Goal: Task Accomplishment & Management: Complete application form

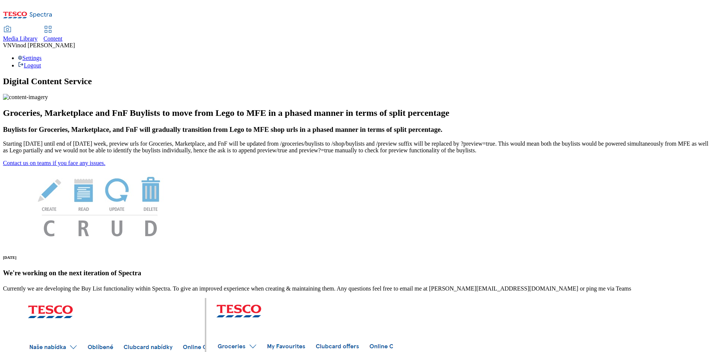
click at [63, 35] on span "Content" at bounding box center [53, 38] width 19 height 6
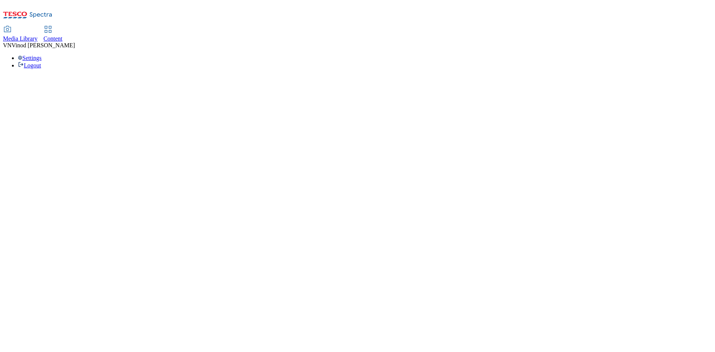
select select "ghs-[GEOGRAPHIC_DATA]"
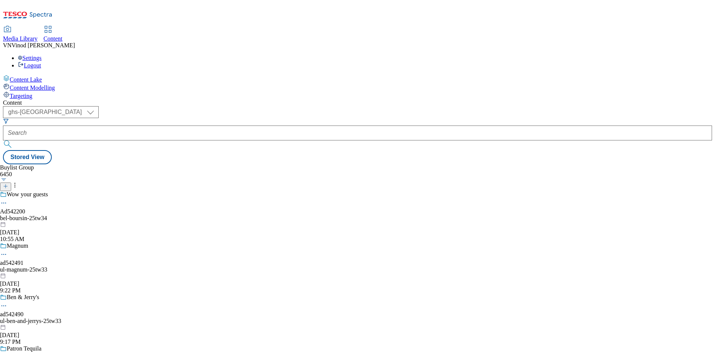
click at [8, 183] on icon at bounding box center [5, 185] width 5 height 5
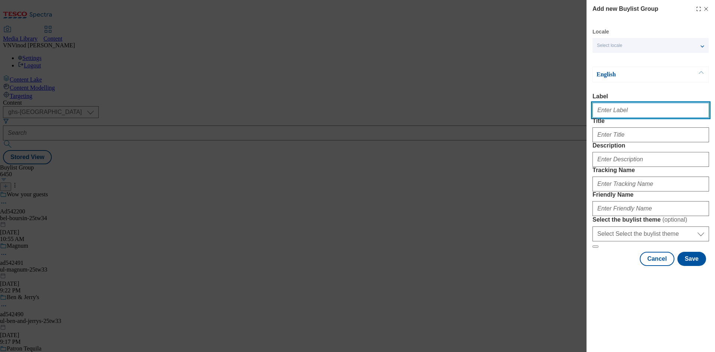
click at [634, 112] on input "Label" at bounding box center [650, 110] width 116 height 15
paste input "542465"
click at [626, 116] on input "Ad542465" at bounding box center [650, 110] width 116 height 15
paste input "obrienfinefoods"
click at [610, 114] on input "Ad542465 obrienfinefoods" at bounding box center [650, 110] width 116 height 15
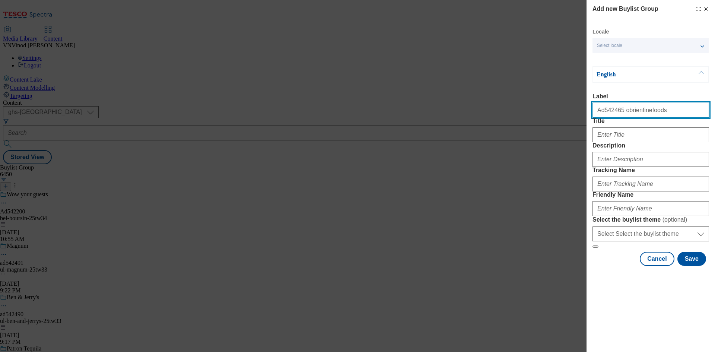
click at [610, 114] on input "Ad542465 obrienfinefoods" at bounding box center [650, 110] width 116 height 15
type input "Ad542465 obrienfinefoods"
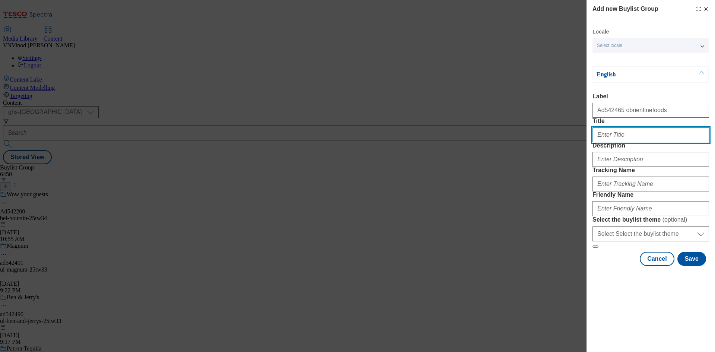
click at [613, 142] on input "Title" at bounding box center [650, 134] width 116 height 15
paste input "Delicatessen ham"
type input "Delicatessen ham"
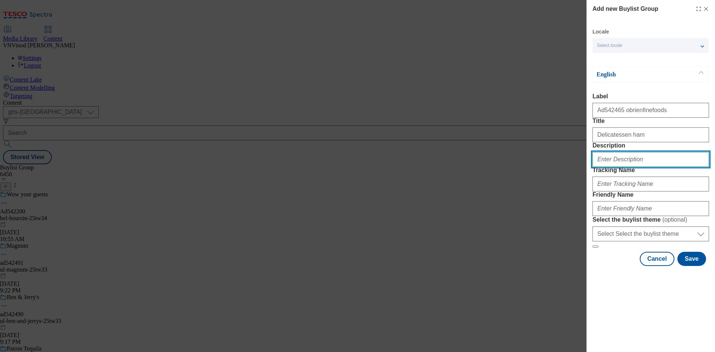
click at [615, 167] on input "Description" at bounding box center [650, 159] width 116 height 15
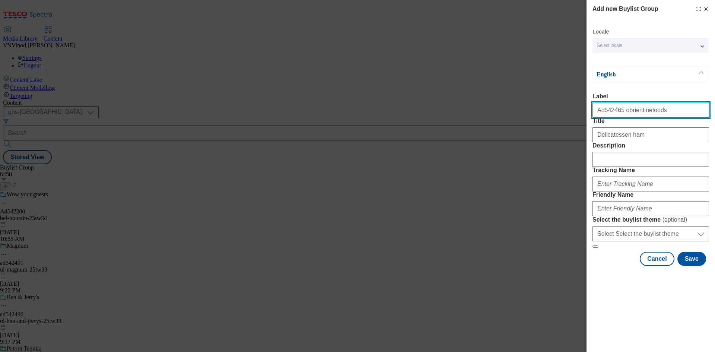
click at [605, 112] on input "Ad542465 obrienfinefoods" at bounding box center [650, 110] width 116 height 15
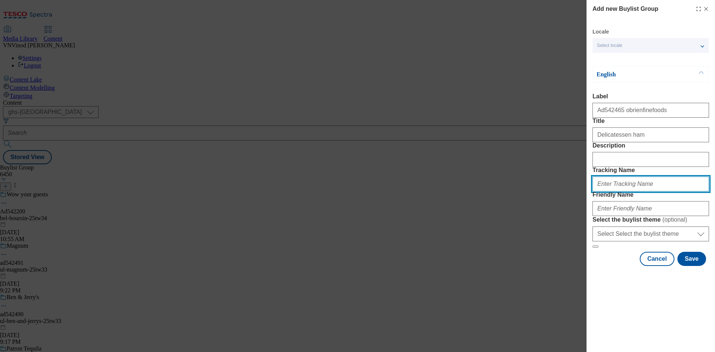
click at [617, 191] on input "Tracking Name" at bounding box center [650, 183] width 116 height 15
paste input "Ad542465"
click at [611, 191] on input "DH_ADAd542465" at bounding box center [650, 183] width 116 height 15
type input "DH_AD542465"
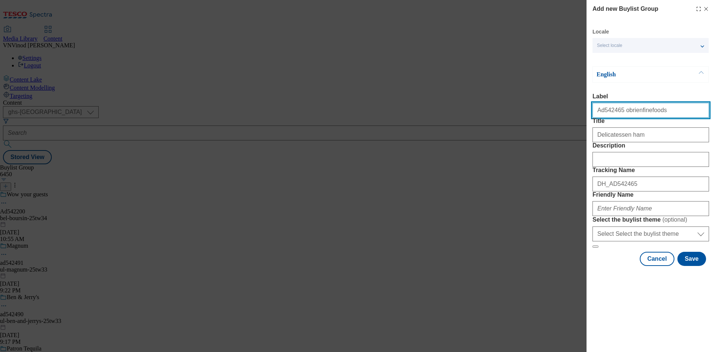
drag, startPoint x: 652, startPoint y: 112, endPoint x: 619, endPoint y: 113, distance: 33.1
click at [619, 113] on input "Ad542465 obrienfinefoods" at bounding box center [650, 110] width 116 height 15
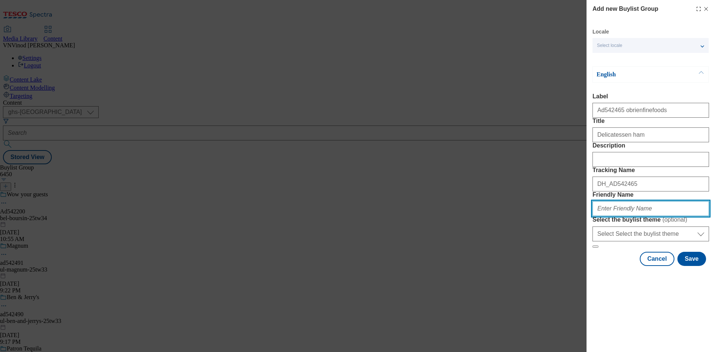
click at [616, 216] on input "Friendly Name" at bounding box center [650, 208] width 116 height 15
paste input "obrienfinefoods"
paste input "Bearfields"
click at [632, 216] on input "obrienfinefoods-[GEOGRAPHIC_DATA]" at bounding box center [650, 208] width 116 height 15
click at [660, 216] on input "obrienfinefoods-bearfields" at bounding box center [650, 208] width 116 height 15
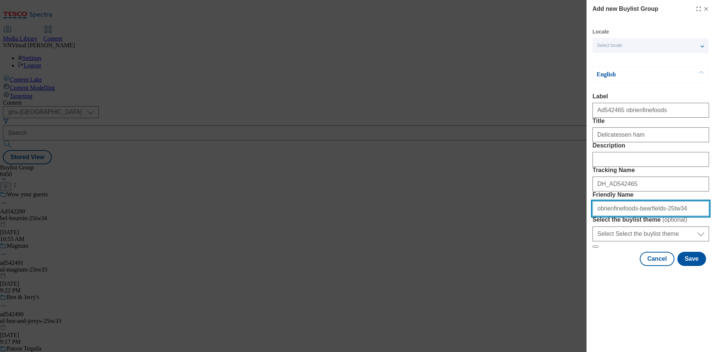
drag, startPoint x: 681, startPoint y: 263, endPoint x: 329, endPoint y: 275, distance: 352.3
click at [329, 275] on div "Add new Buylist Group Locale Select locale English Welsh English Label Ad542465…" at bounding box center [357, 176] width 715 height 352
type input "obrienfinefoods-bearfields-25tw34"
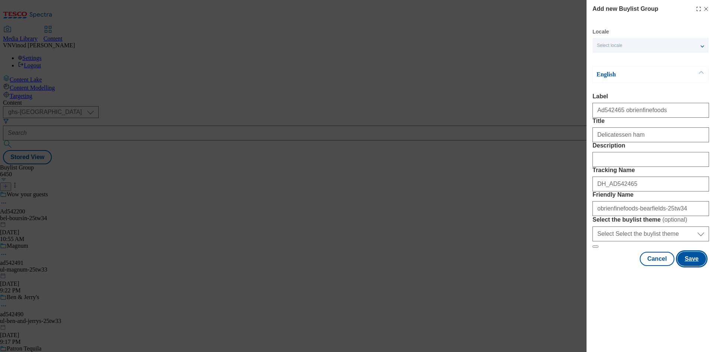
click at [690, 266] on button "Save" at bounding box center [691, 259] width 29 height 14
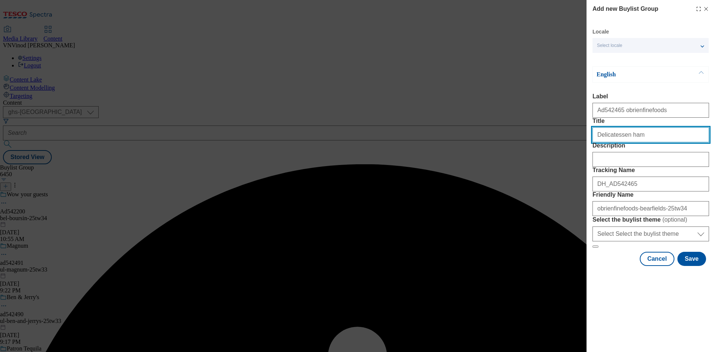
click at [694, 142] on input "Delicatessen ham" at bounding box center [650, 134] width 116 height 15
type input "Delicatessen ham"
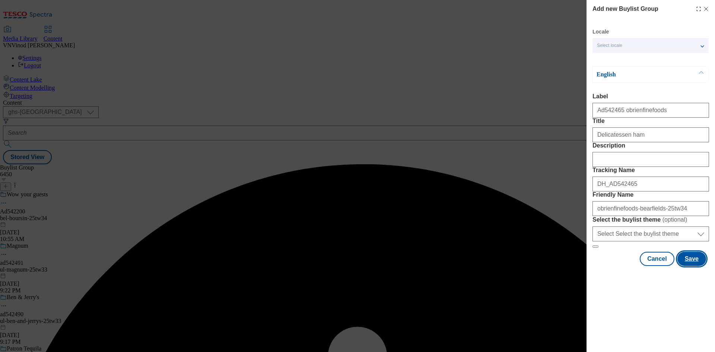
click at [696, 266] on button "Save" at bounding box center [691, 259] width 29 height 14
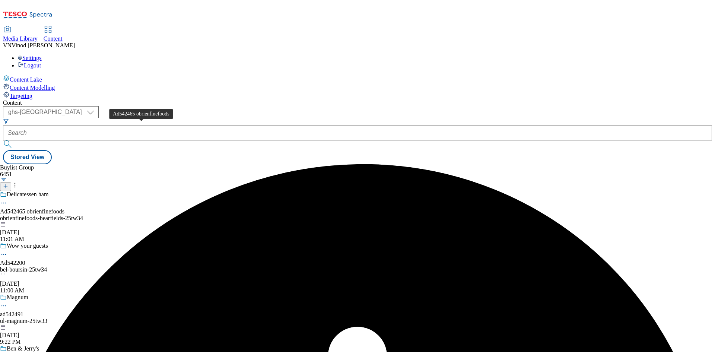
click at [64, 208] on div "Ad542465 obrienfinefoods" at bounding box center [32, 211] width 64 height 7
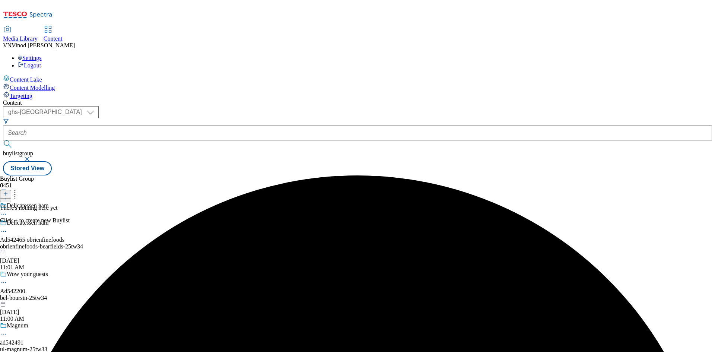
click at [8, 191] on icon at bounding box center [5, 193] width 5 height 5
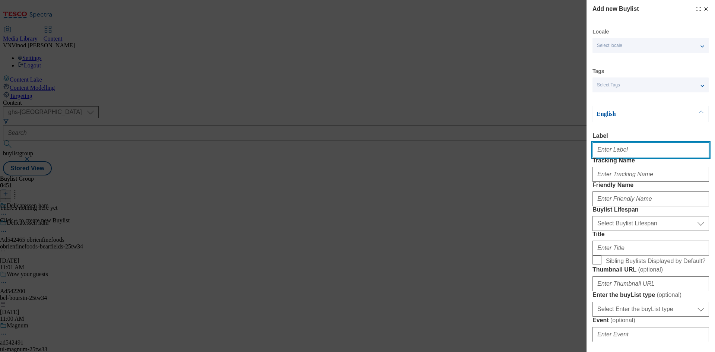
click at [620, 150] on input "Label" at bounding box center [650, 149] width 116 height 15
paste input "542465"
type input "Ad542465"
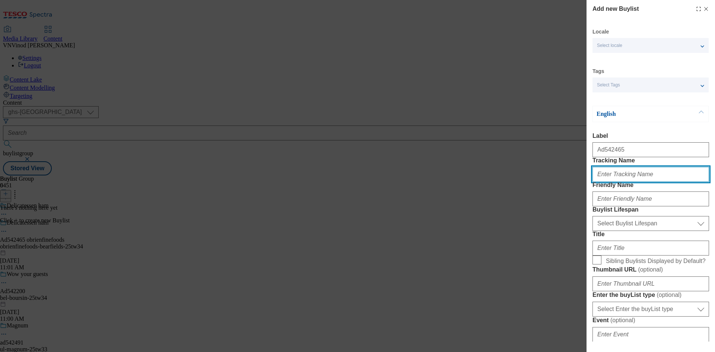
click at [623, 182] on input "Tracking Name" at bounding box center [650, 174] width 116 height 15
paste input "542465"
type input "Dh_AD542465"
click at [490, 64] on div "Add new Buylist Locale Select locale English Welsh Tags Select Tags fnf marketp…" at bounding box center [357, 176] width 715 height 352
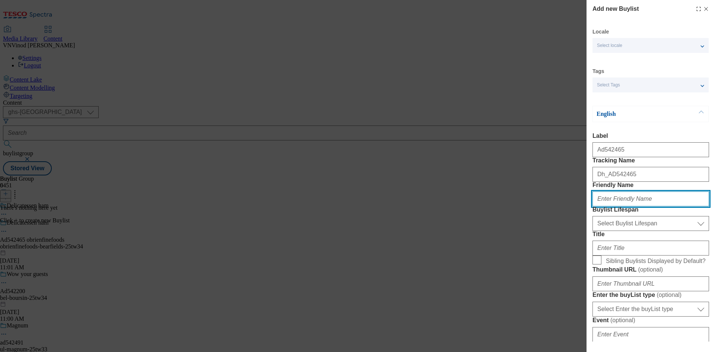
click at [618, 206] on input "Friendly Name" at bounding box center [650, 198] width 116 height 15
paste input "obrienfinefoods"
type input "obrienfinefoods"
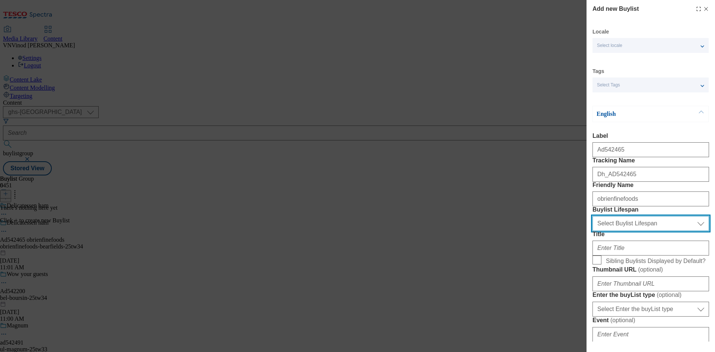
click at [620, 231] on select "Select Buylist Lifespan evergreen seasonal tactical" at bounding box center [650, 223] width 116 height 15
select select "tactical"
click at [592, 231] on select "Select Buylist Lifespan evergreen seasonal tactical" at bounding box center [650, 223] width 116 height 15
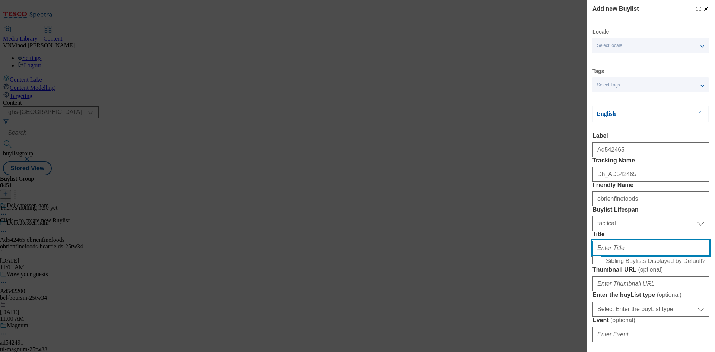
click at [616, 255] on input "Title" at bounding box center [650, 247] width 116 height 15
paste input "Crafted without nitrites or artificial preservatives."
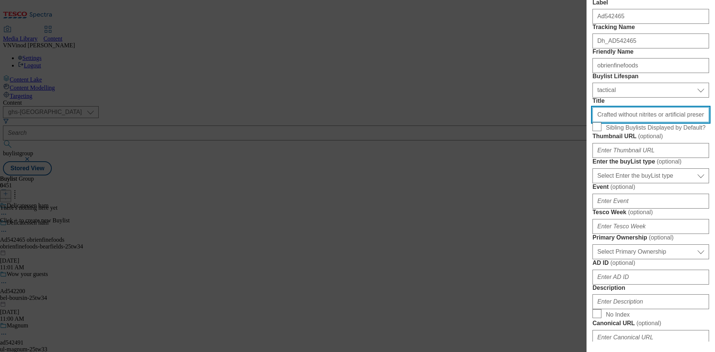
scroll to position [149, 0]
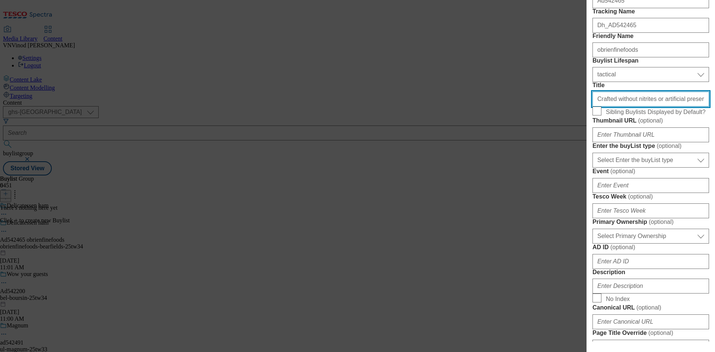
type input "Crafted without nitrites or artificial preservatives."
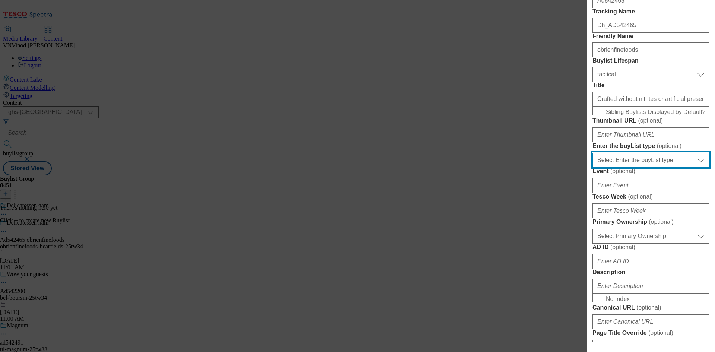
click at [656, 167] on select "Select Enter the buyList type event supplier funded long term >4 weeks supplier…" at bounding box center [650, 160] width 116 height 15
select select "supplier funded short term 1-3 weeks"
click at [592, 167] on select "Select Enter the buyList type event supplier funded long term >4 weeks supplier…" at bounding box center [650, 160] width 116 height 15
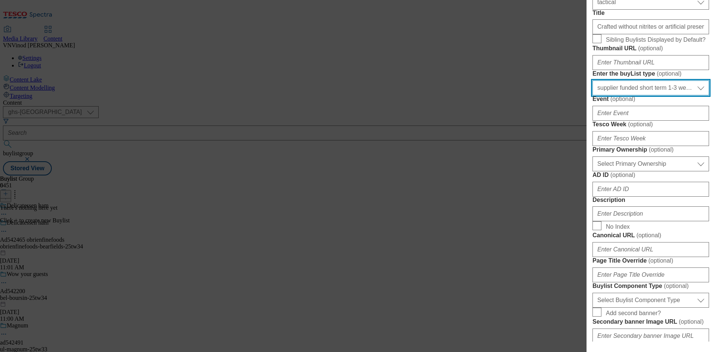
scroll to position [223, 0]
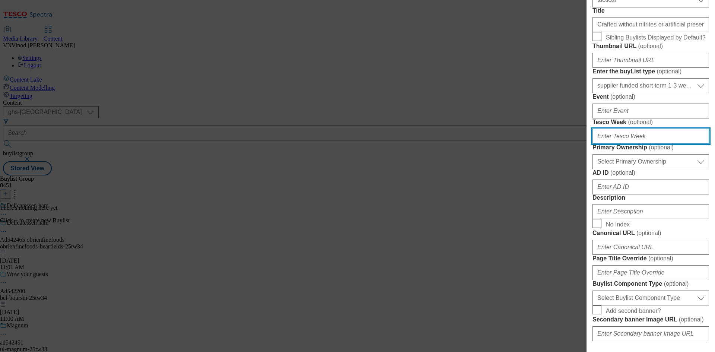
click at [637, 144] on input "Tesco Week ( optional )" at bounding box center [650, 136] width 116 height 15
type input "34"
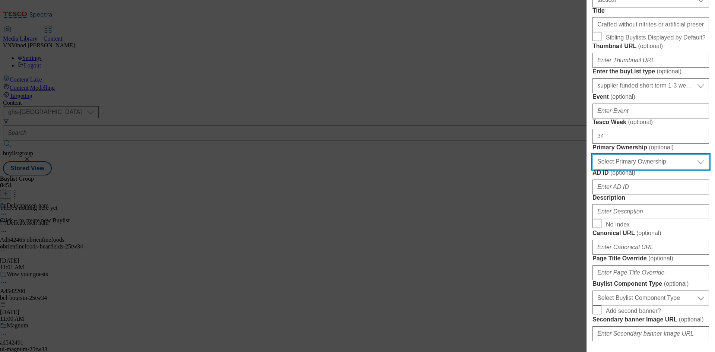
click at [629, 169] on select "Select Primary Ownership [PERSON_NAME]" at bounding box center [650, 161] width 116 height 15
select select "dunnhumby"
click at [592, 169] on select "Select Primary Ownership [PERSON_NAME]" at bounding box center [650, 161] width 116 height 15
click at [458, 99] on div "Add new Buylist Locale Select locale English Welsh Tags Select Tags fnf marketp…" at bounding box center [357, 176] width 715 height 352
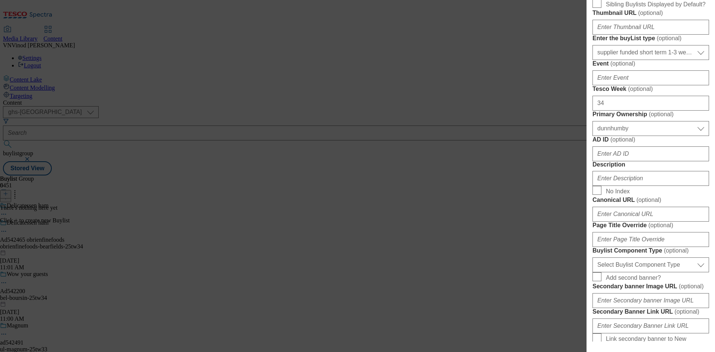
scroll to position [298, 0]
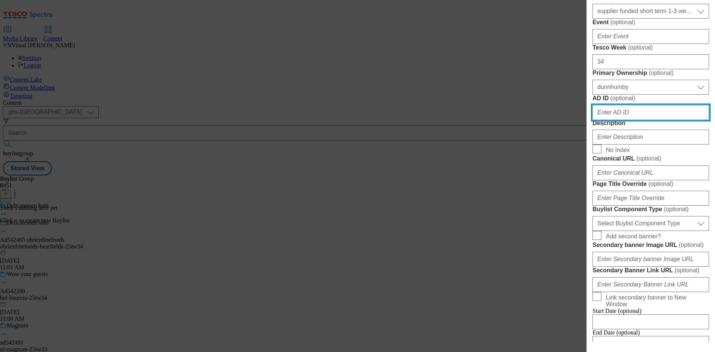
click at [630, 120] on input "AD ID ( optional )" at bounding box center [650, 112] width 116 height 15
paste input "542465"
type input "542465"
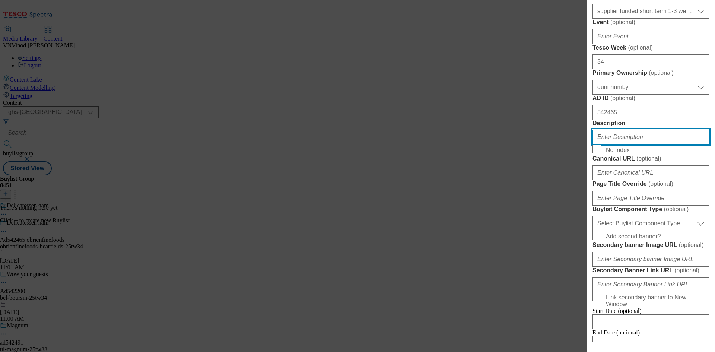
click at [622, 144] on input "Description" at bounding box center [650, 137] width 116 height 15
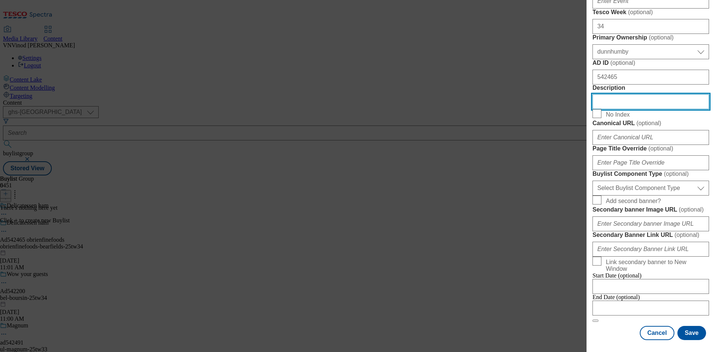
scroll to position [447, 0]
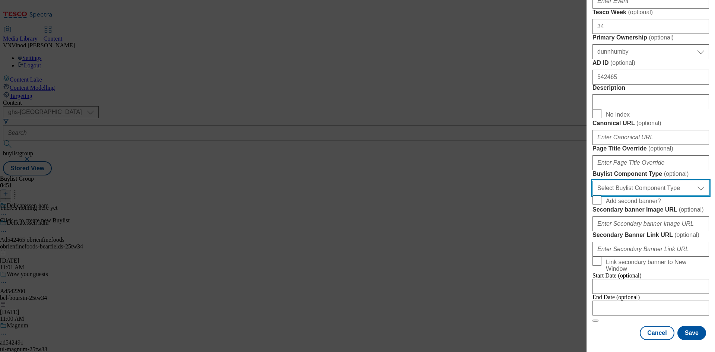
click at [653, 195] on select "Select Buylist Component Type Banner Competition Header Meal" at bounding box center [650, 187] width 116 height 15
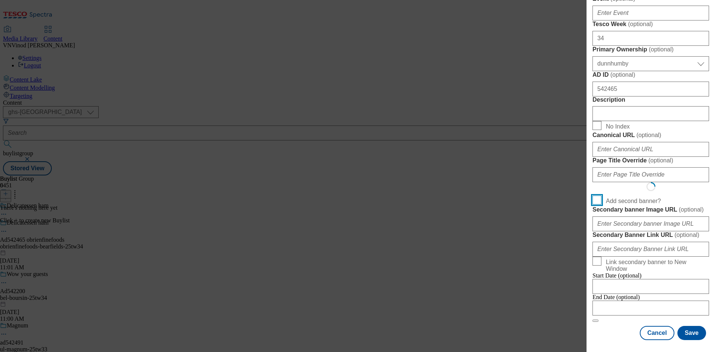
scroll to position [0, 0]
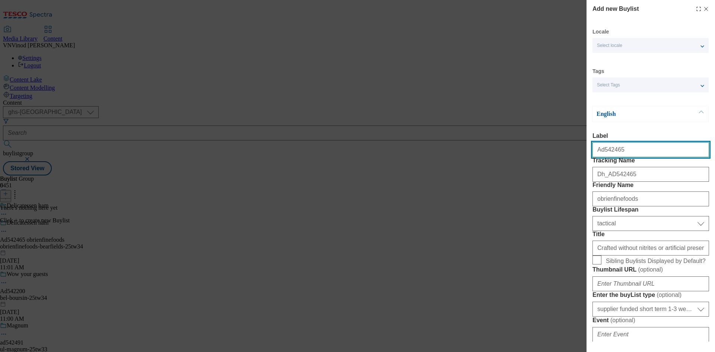
select select "Banner"
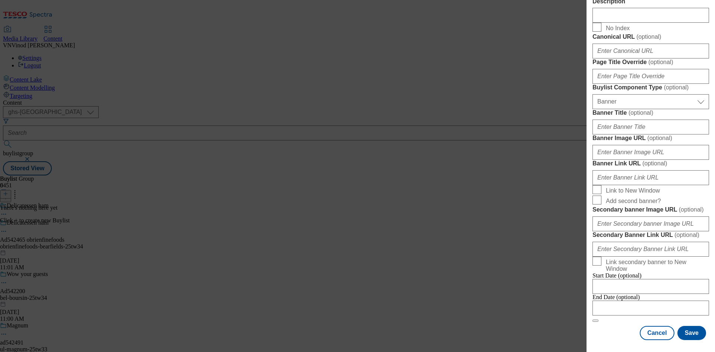
scroll to position [738, 0]
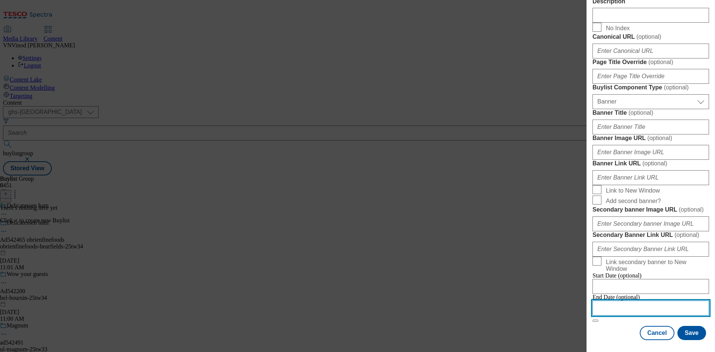
click at [645, 304] on input "Modal" at bounding box center [650, 307] width 116 height 15
select select "2025"
select select "October"
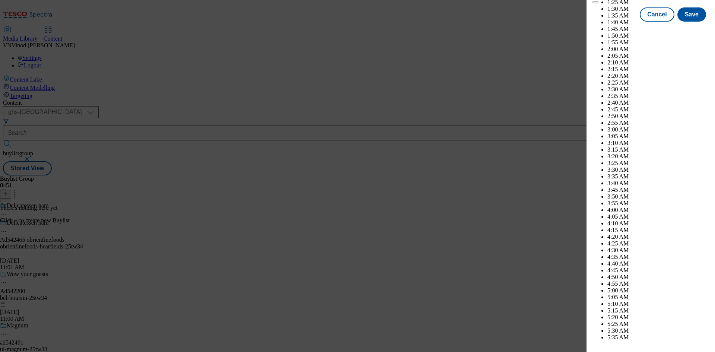
scroll to position [1810, 0]
select select "2026"
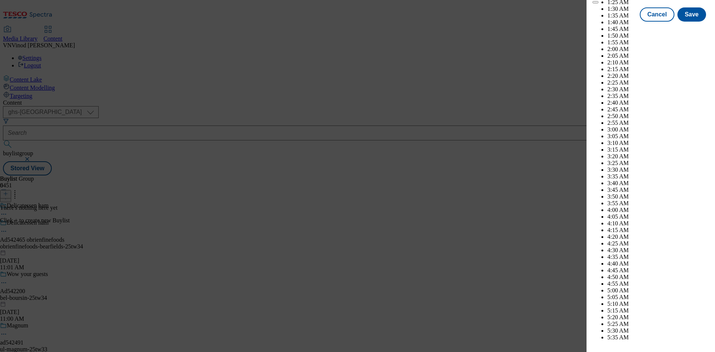
select select "January"
click at [691, 28] on button "Save" at bounding box center [691, 21] width 29 height 14
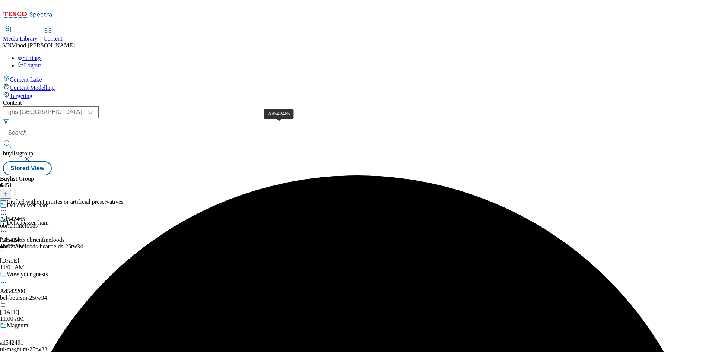
click at [25, 215] on div "Ad542465" at bounding box center [12, 218] width 25 height 7
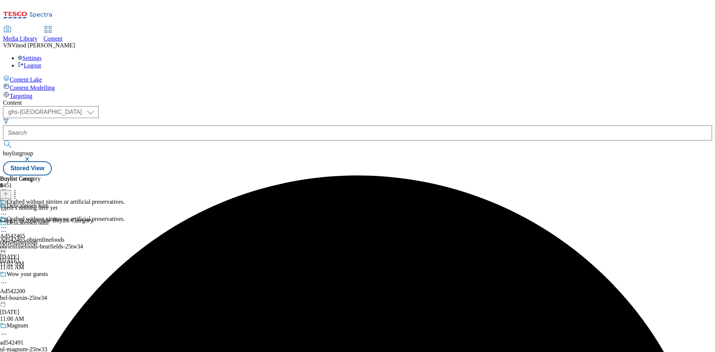
click at [11, 190] on button at bounding box center [5, 194] width 11 height 9
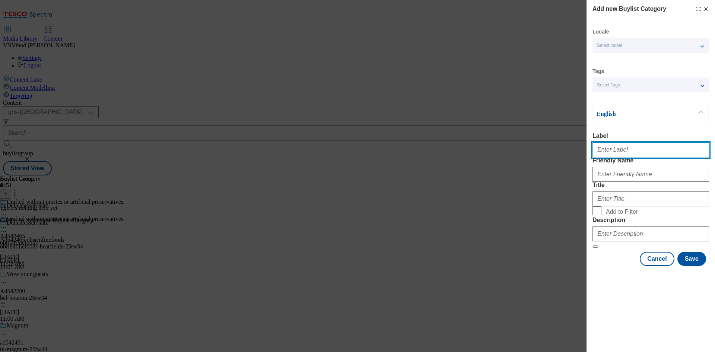
click at [610, 154] on input "Label" at bounding box center [650, 149] width 116 height 15
paste input "542465"
type input "Ad542465"
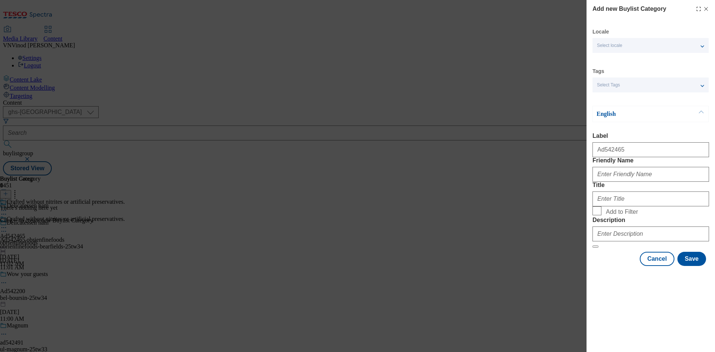
drag, startPoint x: 539, startPoint y: 87, endPoint x: 572, endPoint y: 107, distance: 39.6
click at [539, 87] on div "Add new Buylist Category Locale Select locale English Welsh Tags Select Tags fn…" at bounding box center [357, 176] width 715 height 352
click at [633, 182] on input "Friendly Name" at bounding box center [650, 174] width 116 height 15
paste input "obrienfinefoods-bearfields"
type input "obrienfinefoods-bearfields"
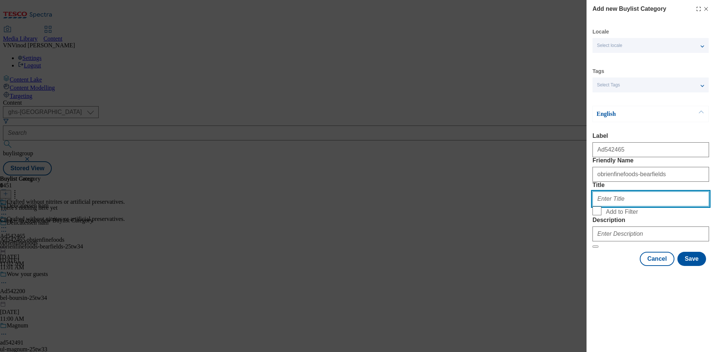
click at [623, 206] on input "Title" at bounding box center [650, 198] width 116 height 15
click at [625, 206] on input "Title" at bounding box center [650, 198] width 116 height 15
paste input "OBrienFineFoodsLeemingBarLimited"
type input "OBrienFineFoodsLeemingBarLimited"
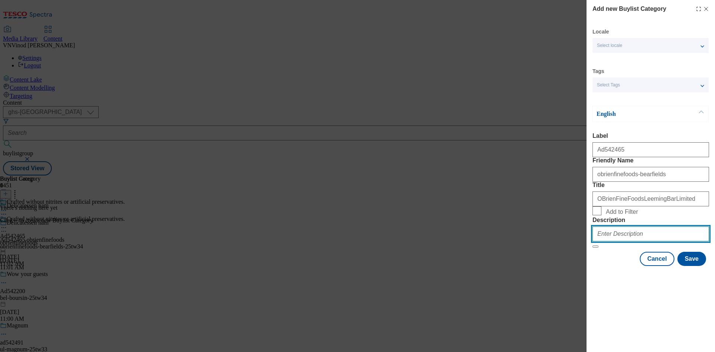
click at [620, 241] on input "Description" at bounding box center [650, 233] width 116 height 15
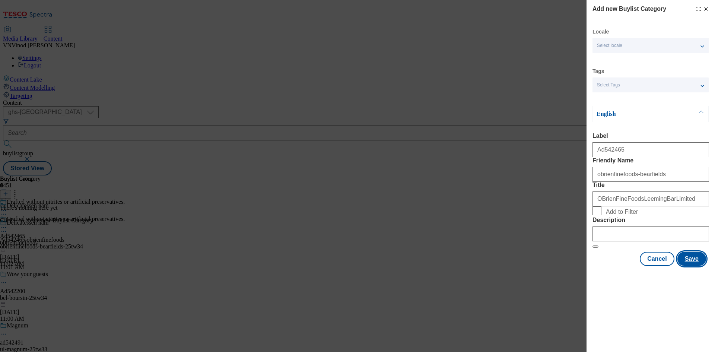
click at [692, 266] on button "Save" at bounding box center [691, 259] width 29 height 14
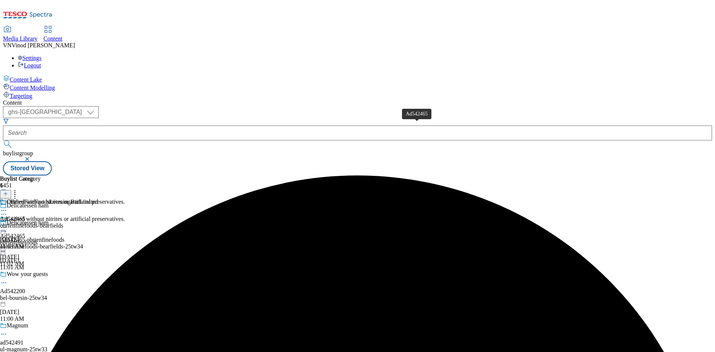
click at [25, 215] on div "Ad542465" at bounding box center [12, 218] width 25 height 7
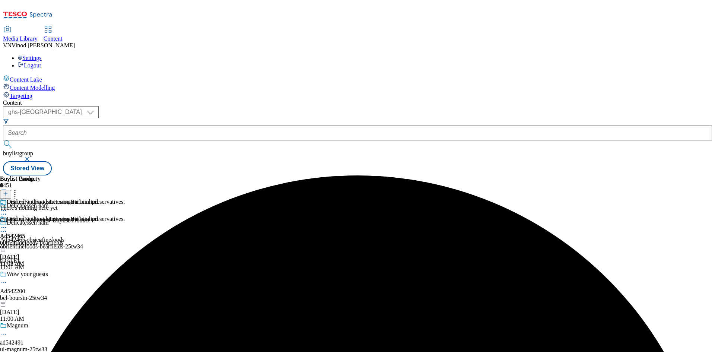
click at [11, 190] on button at bounding box center [5, 194] width 11 height 9
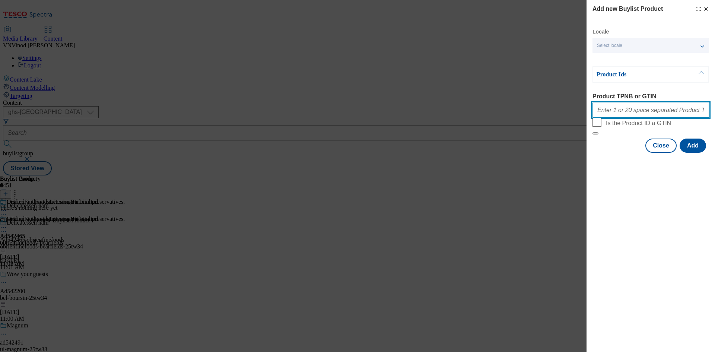
click at [628, 116] on input "Product TPNB or GTIN" at bounding box center [650, 110] width 116 height 15
paste input "96768483 96773672 96309221"
type input "96768483 96773672 96309221"
click at [698, 153] on button "Add" at bounding box center [692, 145] width 26 height 14
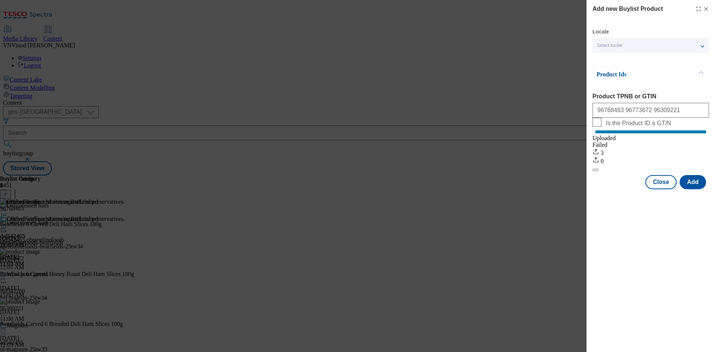
click at [706, 9] on line "Modal" at bounding box center [705, 8] width 3 height 3
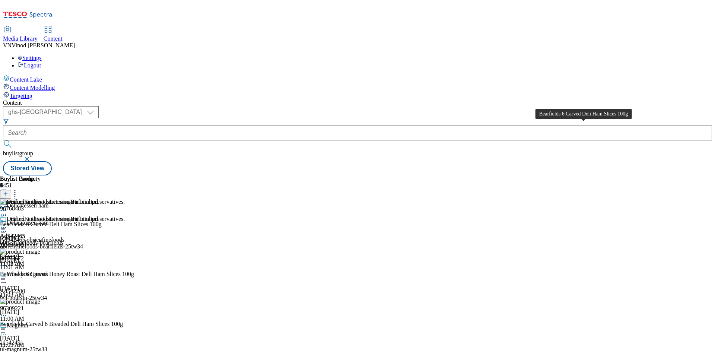
click at [102, 221] on div "Bearfields 6 Carved Deli Ham Slices 100g" at bounding box center [51, 224] width 102 height 7
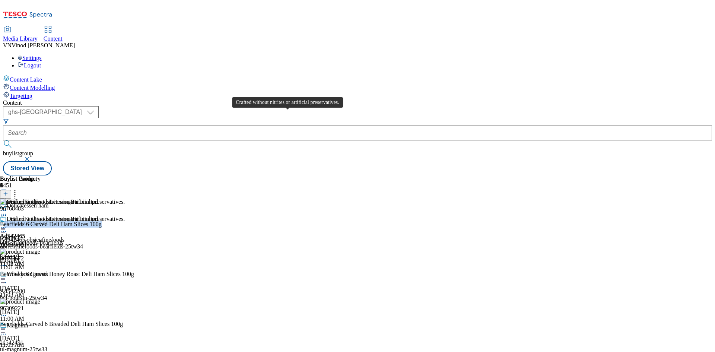
copy div "Bearfields 6 Carved Deli Ham Slices 100g"
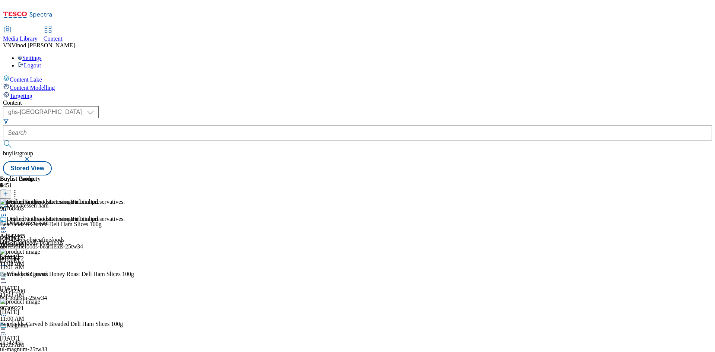
click at [7, 227] on icon at bounding box center [3, 230] width 7 height 7
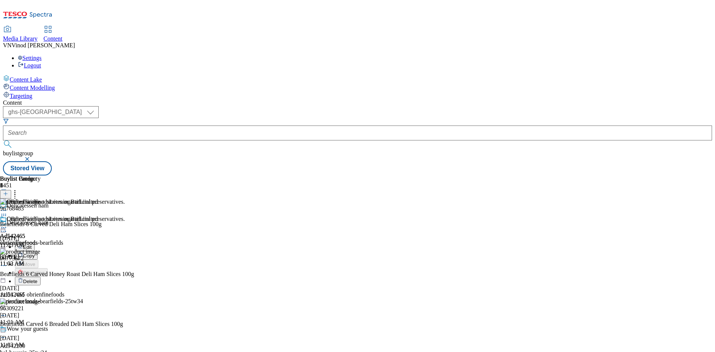
click at [35, 242] on button "Edit" at bounding box center [25, 246] width 20 height 9
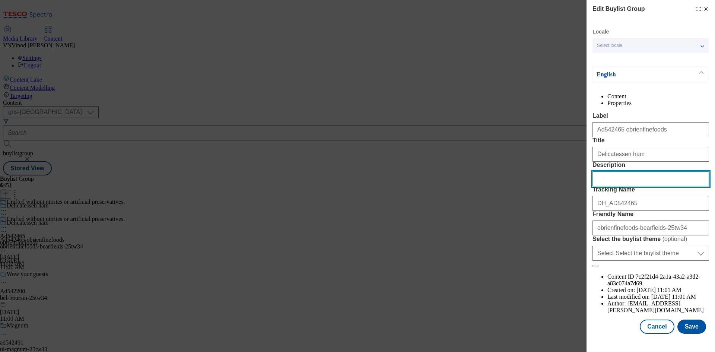
click at [632, 186] on input "Description" at bounding box center [650, 178] width 116 height 15
paste input "Bearfields 6 Carved Deli Ham Slices 100g"
type input "Bearfields 6 Carved Deli Ham Slices 100g"
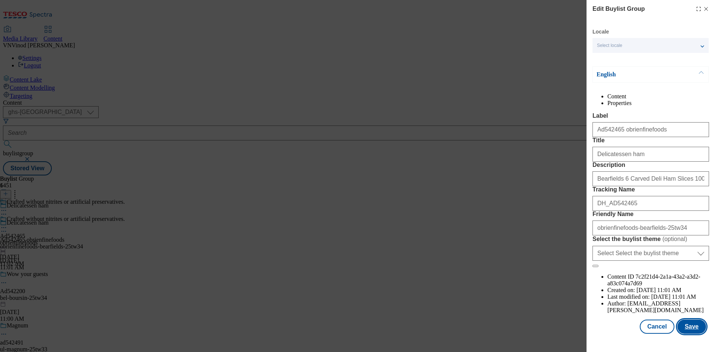
click at [693, 333] on button "Save" at bounding box center [691, 326] width 29 height 14
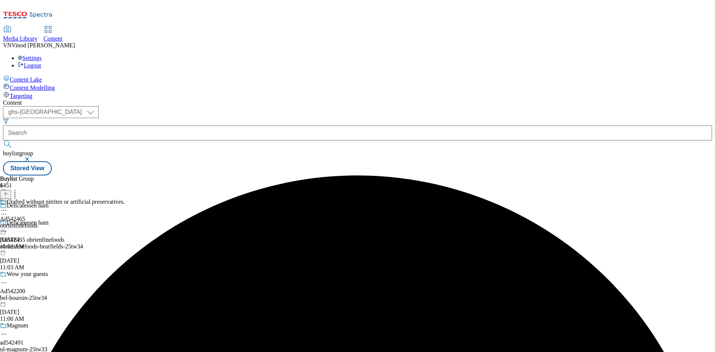
click at [7, 207] on icon at bounding box center [3, 210] width 7 height 7
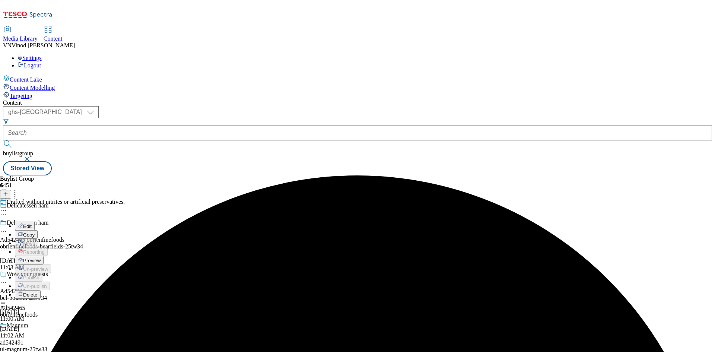
click at [35, 221] on button "Edit" at bounding box center [25, 225] width 20 height 9
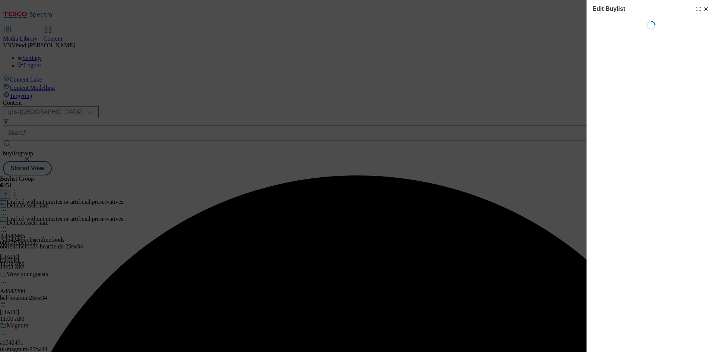
select select "tactical"
select select "supplier funded short term 1-3 weeks"
select select "dunnhumby"
select select "Banner"
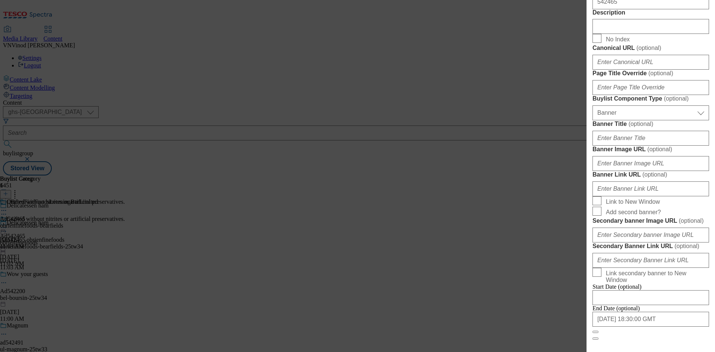
scroll to position [447, 0]
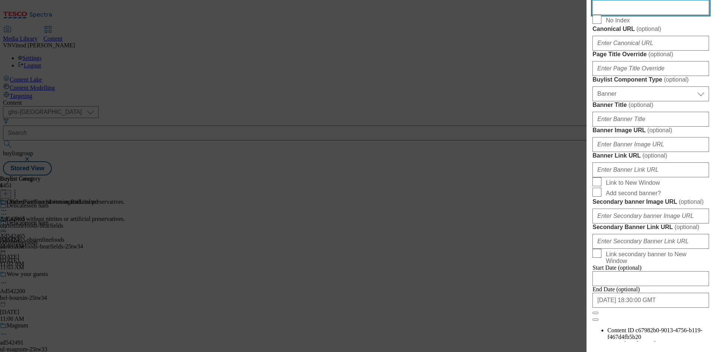
click at [621, 15] on input "Description" at bounding box center [650, 7] width 116 height 15
paste input "Bearfields 6 Carved Deli Ham Slices 100g"
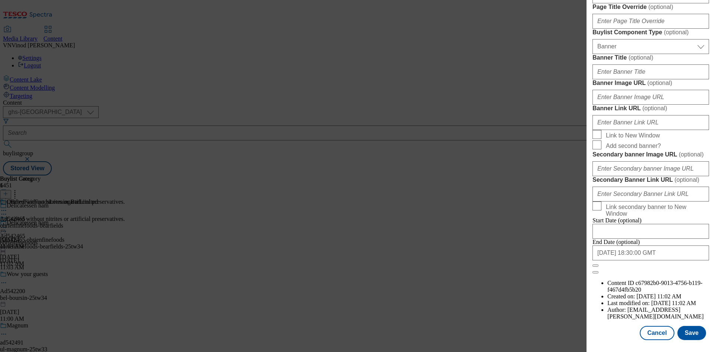
scroll to position [770, 0]
type input "Bearfields 6 Carved Deli Ham Slices 100g"
click at [687, 332] on button "Save" at bounding box center [691, 333] width 29 height 14
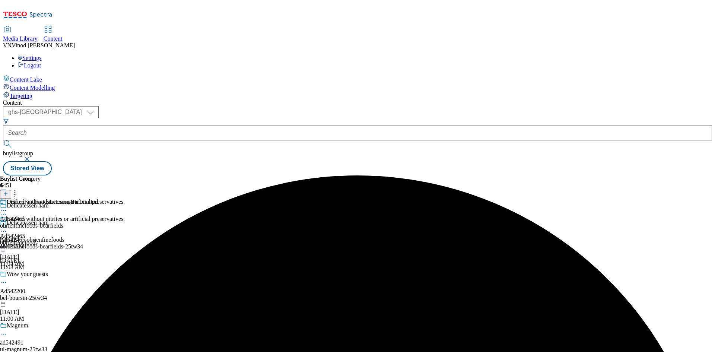
click at [7, 207] on icon at bounding box center [3, 210] width 7 height 7
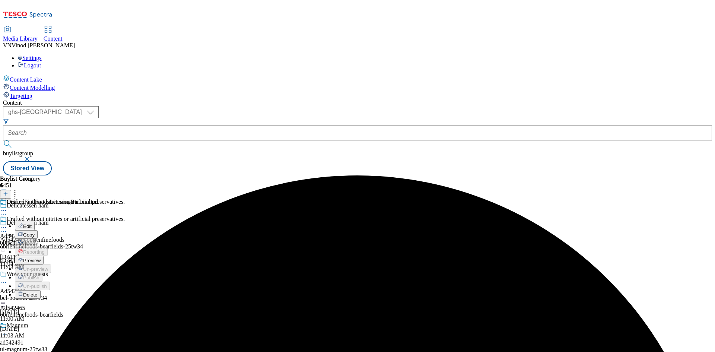
click at [35, 221] on button "Edit" at bounding box center [25, 225] width 20 height 9
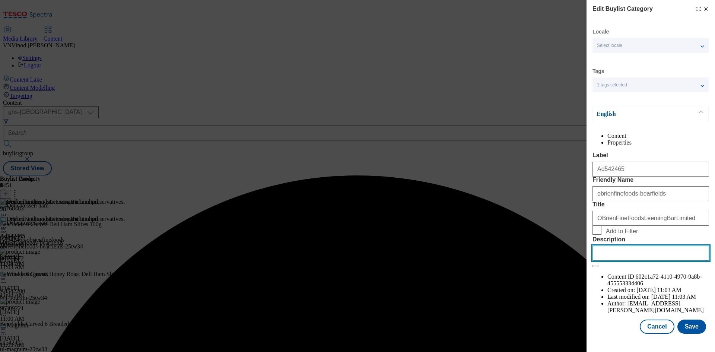
click at [632, 261] on input "Description" at bounding box center [650, 253] width 116 height 15
paste input "Bearfields 6 Carved Deli Ham Slices 100g"
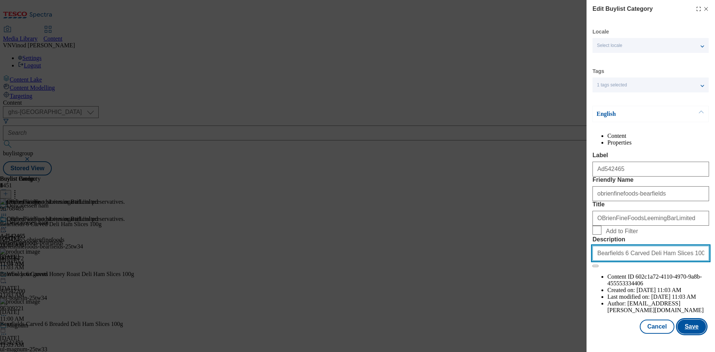
type input "Bearfields 6 Carved Deli Ham Slices 100g"
click at [694, 333] on button "Save" at bounding box center [691, 326] width 29 height 14
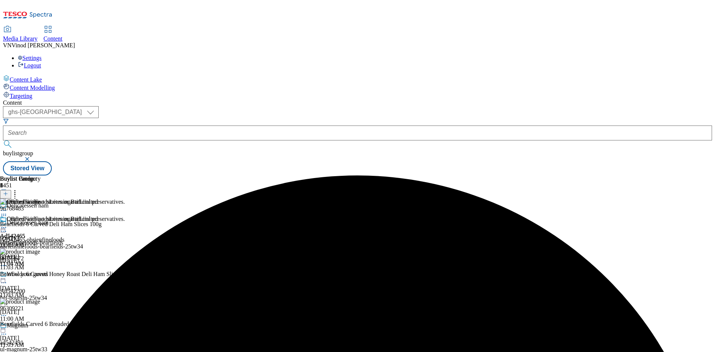
click at [48, 219] on div "Delicatessen ham" at bounding box center [28, 222] width 42 height 7
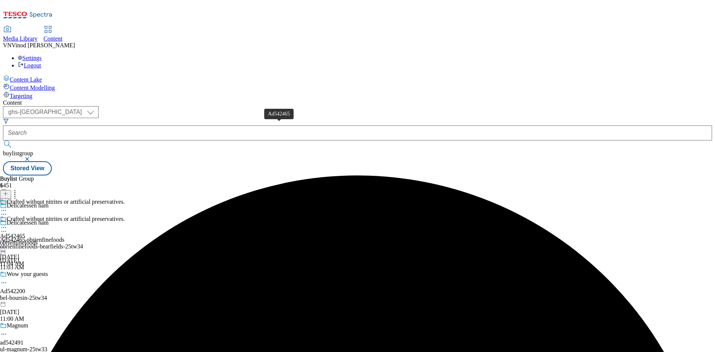
click at [25, 233] on div "Ad542465" at bounding box center [12, 236] width 25 height 7
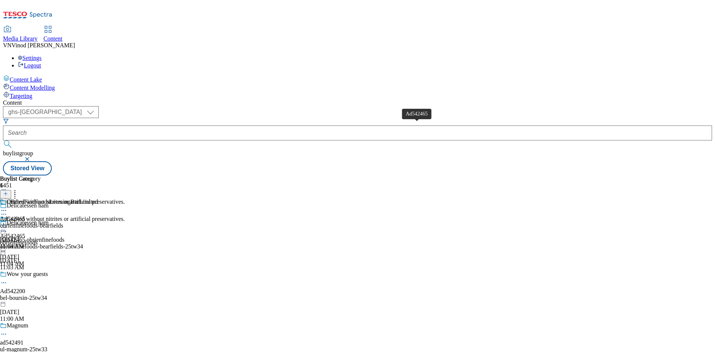
click at [25, 215] on div "Ad542465" at bounding box center [12, 218] width 25 height 7
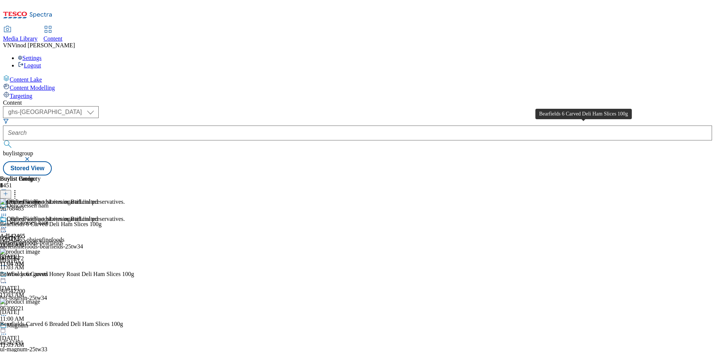
click at [102, 221] on div "Bearfields 6 Carved Deli Ham Slices 100g" at bounding box center [51, 224] width 102 height 7
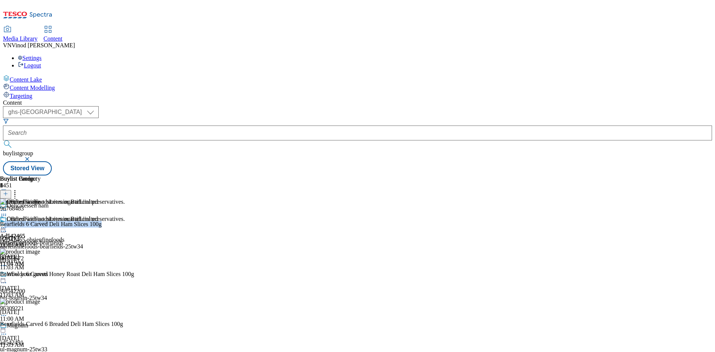
copy div "Bearfields 6 Carved Deli Ham Slices 100g"
click at [64, 236] on div "Ad542465 obrienfinefoods" at bounding box center [32, 239] width 64 height 7
